Goal: Obtain resource: Download file/media

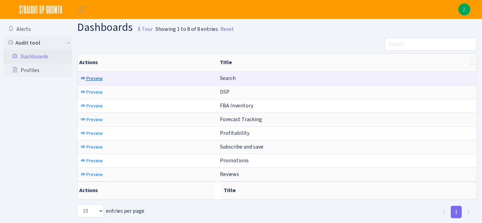
click at [99, 79] on span "Preview" at bounding box center [95, 78] width 16 height 7
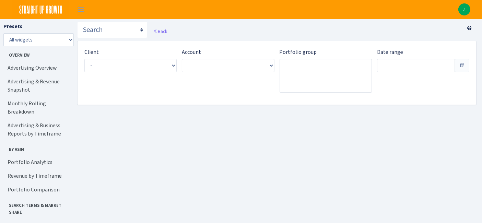
type input "[DATE] - [DATE]"
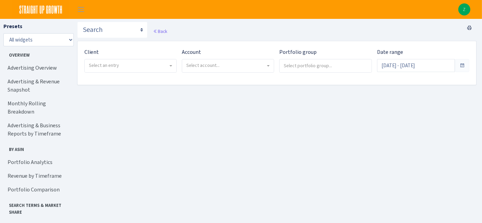
click at [165, 63] on span "Select an entry" at bounding box center [128, 65] width 79 height 7
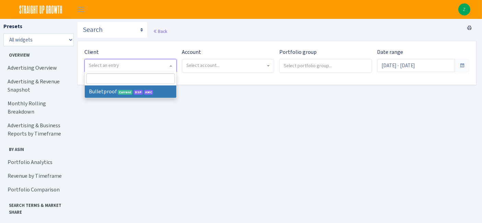
select select "409"
select select
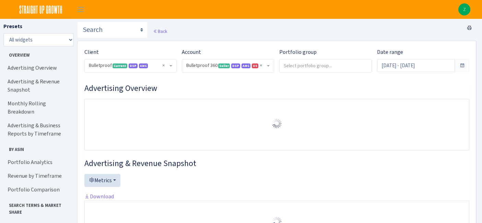
select select "3235730245795869"
click at [417, 63] on input "Aug 3, 2025 - Sep 1, 2025" at bounding box center [416, 65] width 78 height 13
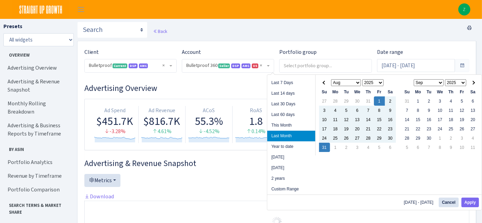
click at [459, 203] on div "Aug 1, 2025 - Aug 31, 2025 Cancel Apply" at bounding box center [374, 202] width 215 height 15
click at [469, 201] on button "Apply" at bounding box center [471, 203] width 18 height 10
type input "[DATE] - [DATE]"
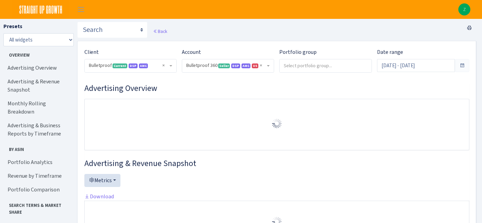
select select "3235730245795869"
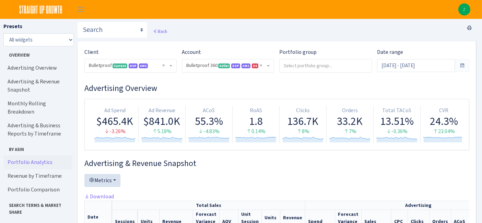
click at [19, 155] on link "Portfolio Analytics" at bounding box center [37, 162] width 69 height 14
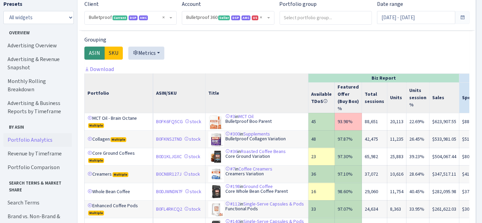
scroll to position [504, 0]
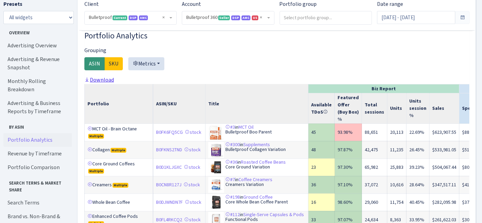
click at [106, 83] on link "Download" at bounding box center [99, 79] width 30 height 7
click at [441, 20] on input "Aug 1, 2025 - Aug 31, 2025" at bounding box center [416, 17] width 78 height 13
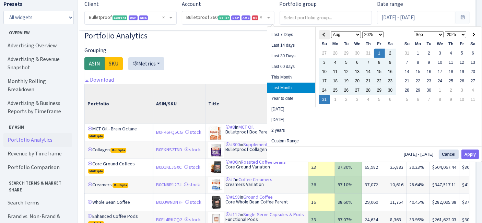
click at [326, 35] on span at bounding box center [325, 35] width 4 height 4
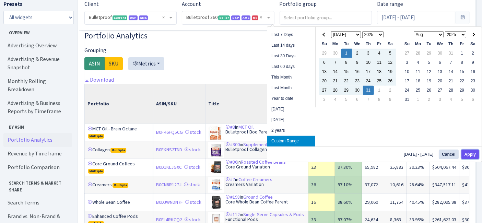
click at [465, 155] on button "Apply" at bounding box center [471, 155] width 18 height 10
type input "[DATE] - [DATE]"
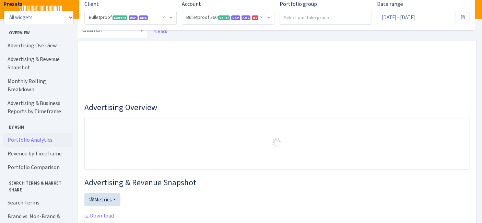
select select "3235730245795869"
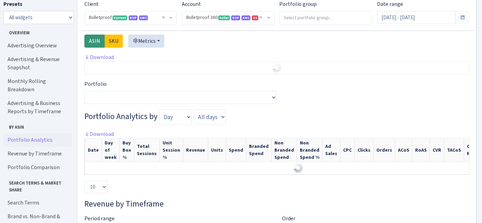
scroll to position [546, 0]
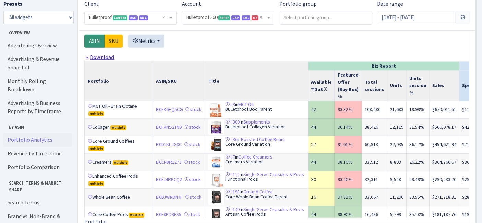
click at [113, 60] on link "Download" at bounding box center [99, 57] width 30 height 7
